Goal: Task Accomplishment & Management: Manage account settings

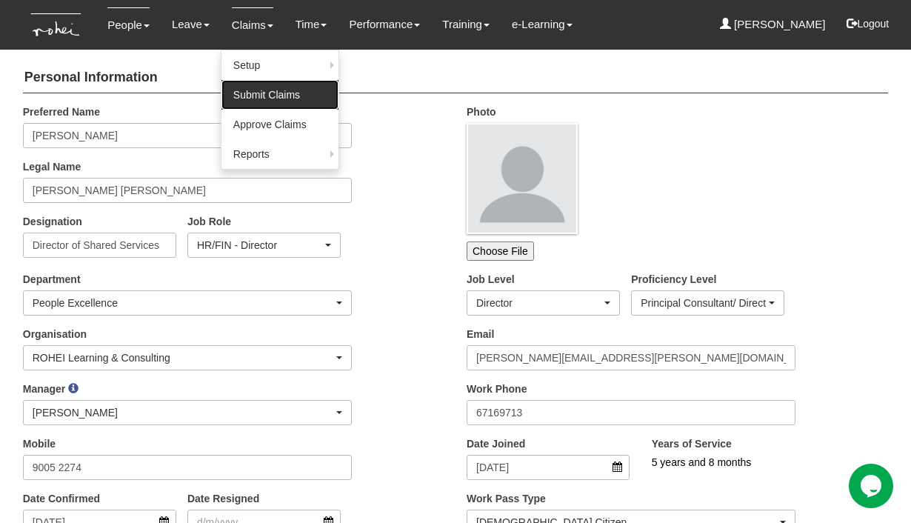
click at [237, 91] on link "Submit Claims" at bounding box center [279, 95] width 117 height 30
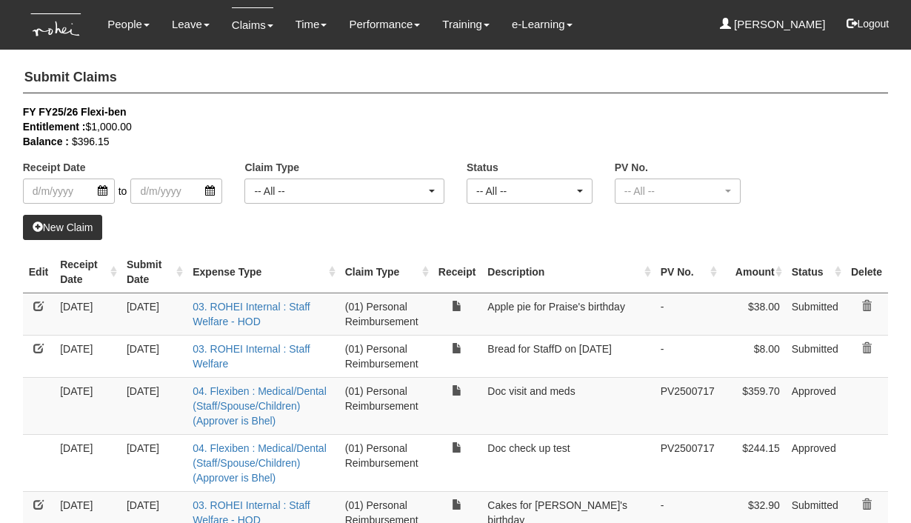
select select "50"
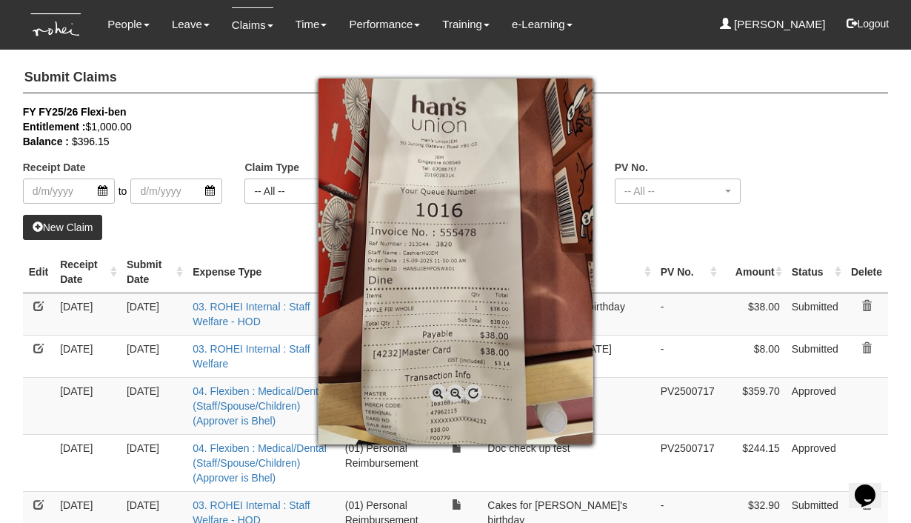
click at [642, 237] on div at bounding box center [455, 261] width 911 height 523
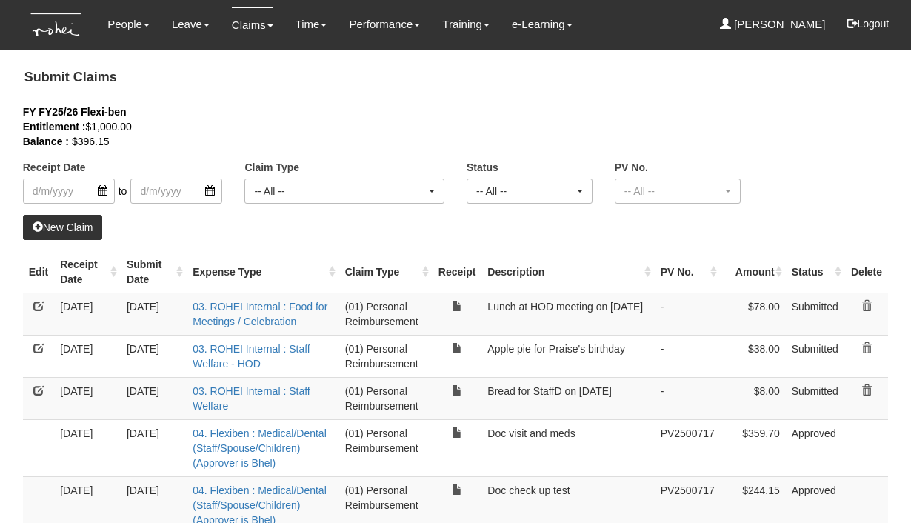
select select "50"
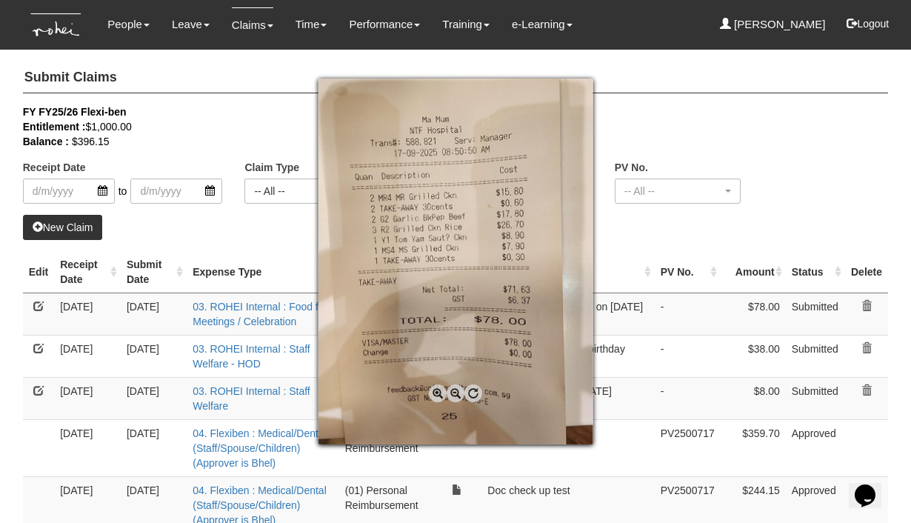
click at [620, 243] on div at bounding box center [455, 261] width 911 height 523
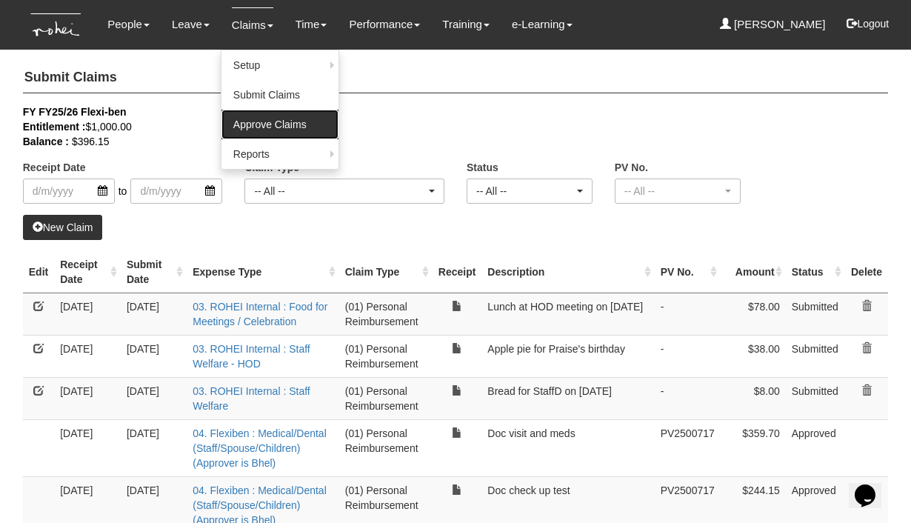
click at [263, 124] on link "Approve Claims" at bounding box center [279, 125] width 117 height 30
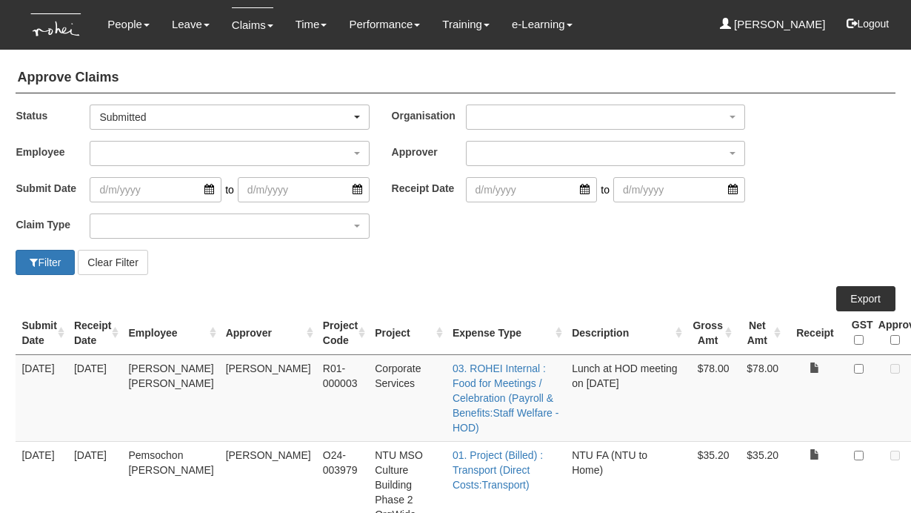
select select "50"
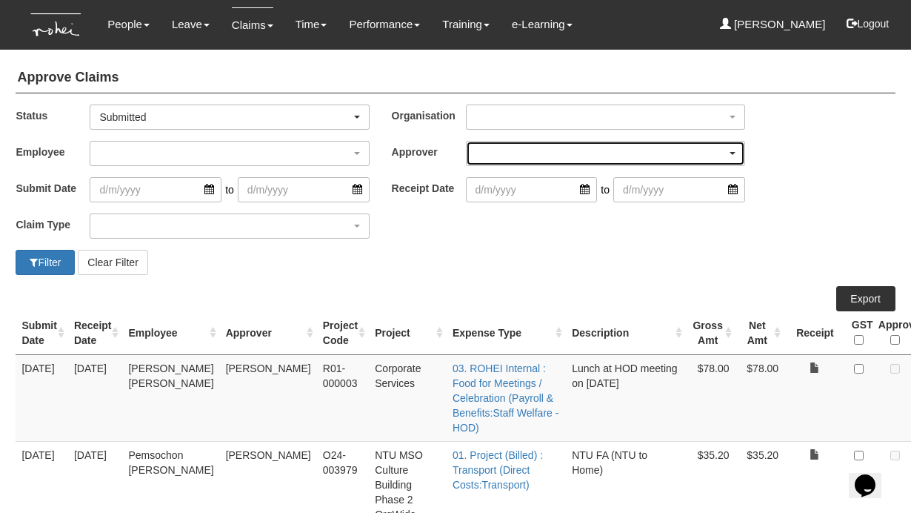
click at [492, 153] on div "button" at bounding box center [606, 153] width 278 height 24
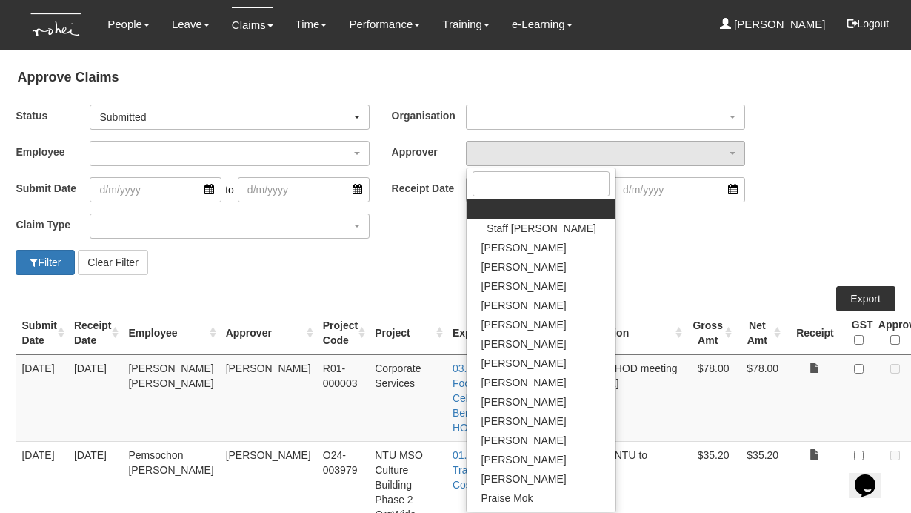
click at [391, 257] on div "Filter Clear Filter" at bounding box center [229, 262] width 451 height 25
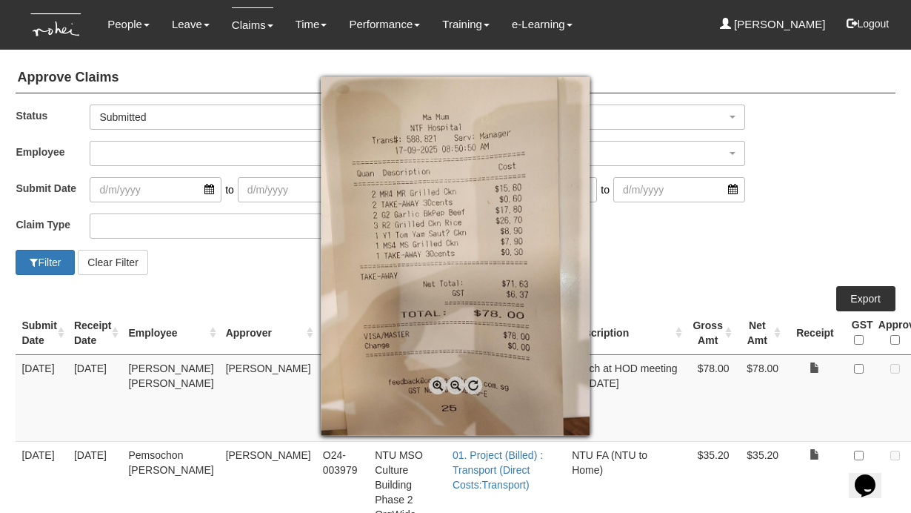
click at [755, 368] on div at bounding box center [455, 256] width 911 height 513
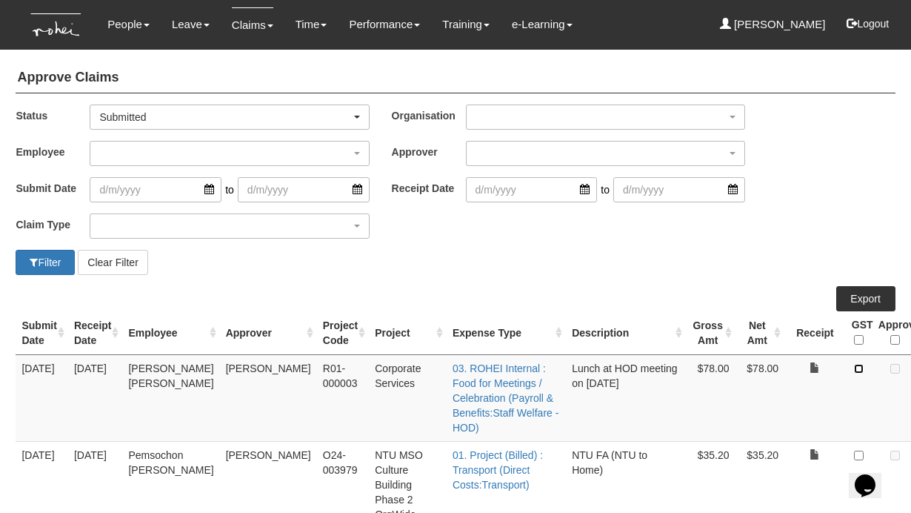
click at [854, 368] on input "checkbox" at bounding box center [859, 369] width 10 height 10
checkbox input "true"
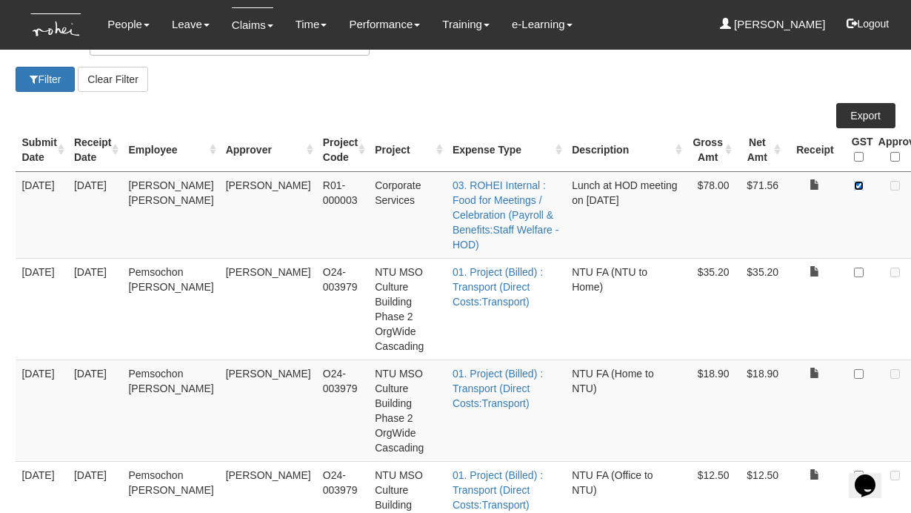
scroll to position [67, 0]
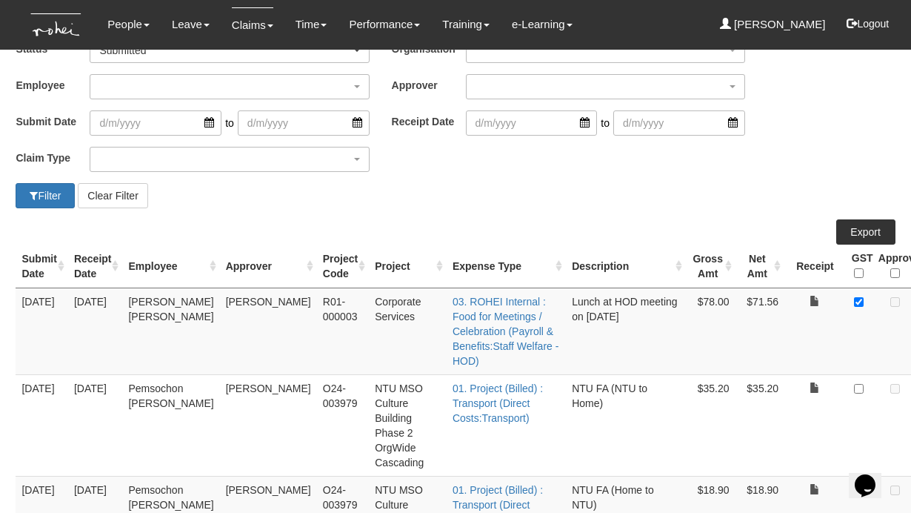
click at [601, 194] on div "Filter Clear Filter" at bounding box center [454, 195] width 901 height 25
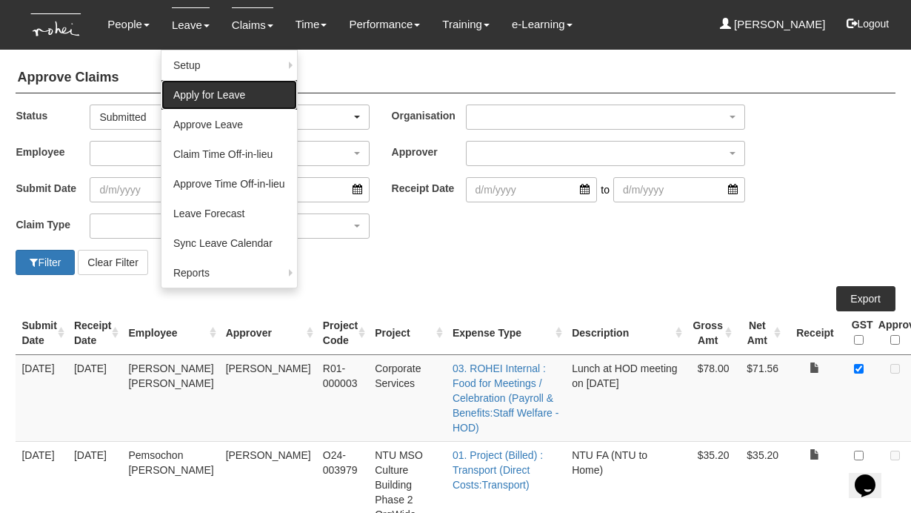
click at [190, 104] on link "Apply for Leave" at bounding box center [229, 95] width 136 height 30
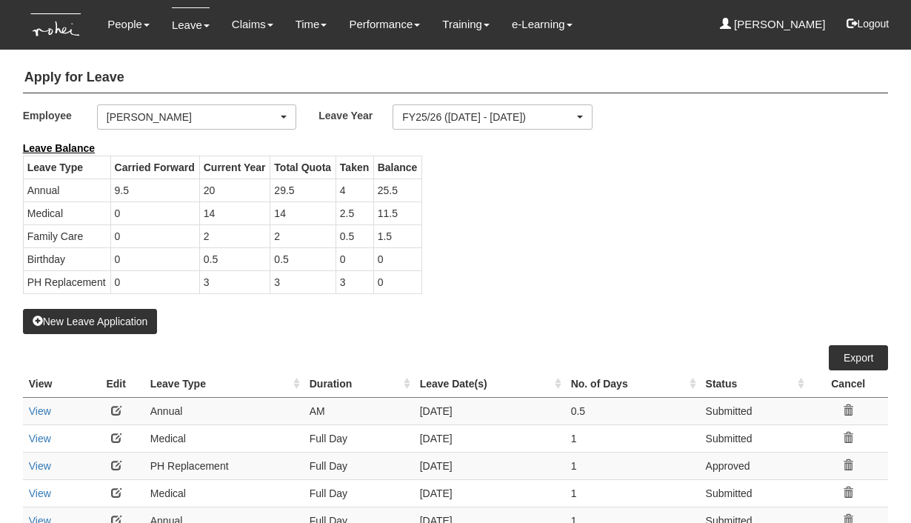
select select "50"
